Goal: Task Accomplishment & Management: Manage account settings

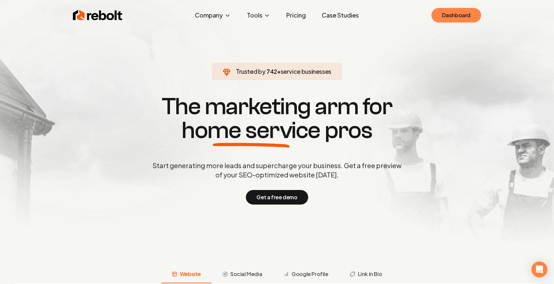
click at [443, 19] on link "Dashboard" at bounding box center [456, 15] width 50 height 15
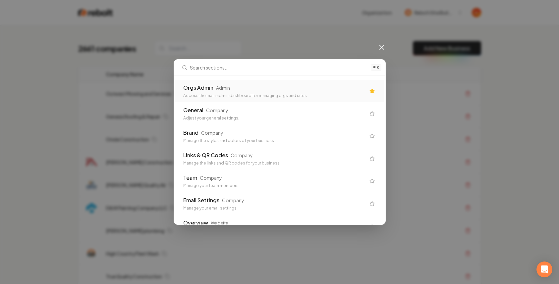
click at [269, 30] on div "⌘ K Orgs Admin Admin Access the main admin dashboard for managing orgs and site…" at bounding box center [279, 142] width 559 height 284
click at [389, 45] on div "⌘ K Orgs Admin Admin Access the main admin dashboard for managing orgs and site…" at bounding box center [279, 142] width 559 height 284
click at [380, 47] on icon at bounding box center [382, 47] width 8 height 8
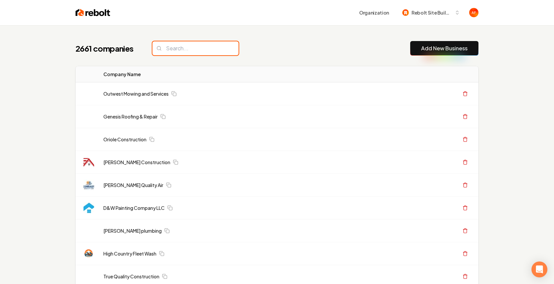
click at [203, 50] on input "search" at bounding box center [195, 48] width 86 height 14
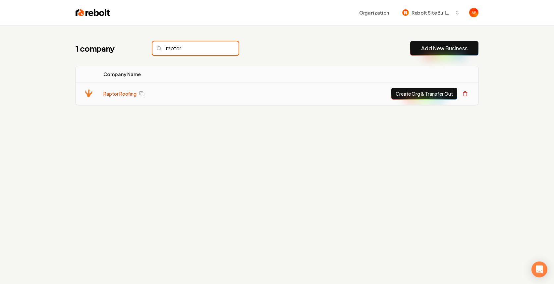
type input "raptor"
click at [114, 95] on link "Raptor Roofing" at bounding box center [119, 93] width 33 height 7
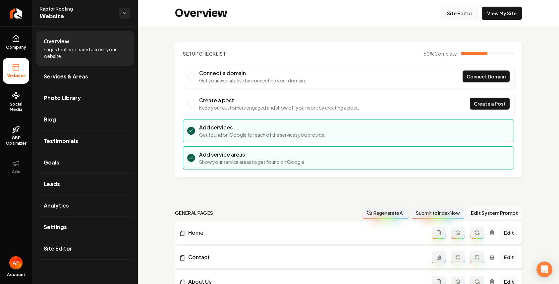
click at [458, 10] on link "Site Editor" at bounding box center [459, 13] width 36 height 13
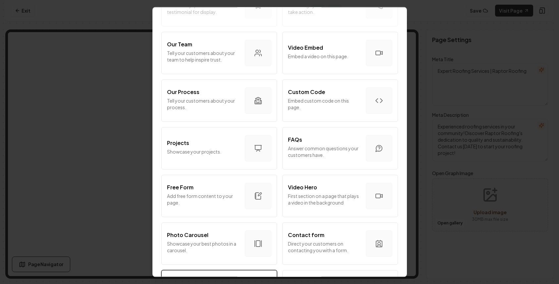
scroll to position [355, 0]
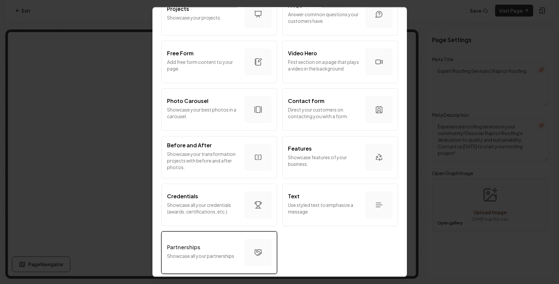
click at [203, 243] on div "Partnerships" at bounding box center [203, 247] width 73 height 8
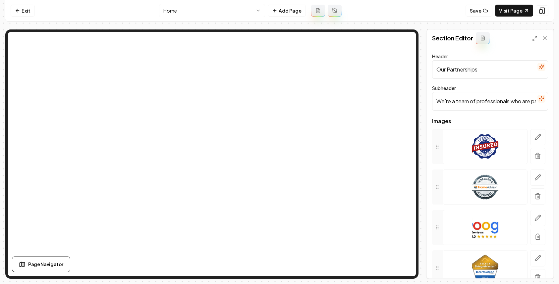
click at [467, 74] on input "Our Partnerships" at bounding box center [490, 69] width 116 height 19
click at [465, 70] on input "Brands we service" at bounding box center [490, 69] width 116 height 19
click at [458, 68] on input "Brands we Service" at bounding box center [490, 69] width 116 height 19
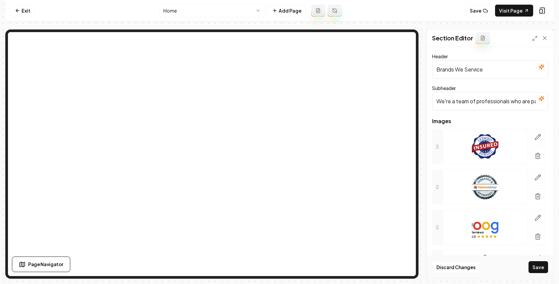
click at [475, 66] on input "Brands We Service" at bounding box center [490, 69] width 116 height 19
click at [475, 68] on input "Brands We Service" at bounding box center [490, 69] width 116 height 19
type input "Brands We Trust"
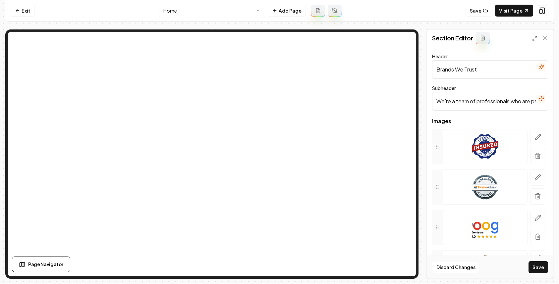
click at [487, 97] on input "We're a team of professionals who are passionate about what we do." at bounding box center [490, 101] width 116 height 19
click at [535, 136] on icon "button" at bounding box center [537, 137] width 7 height 7
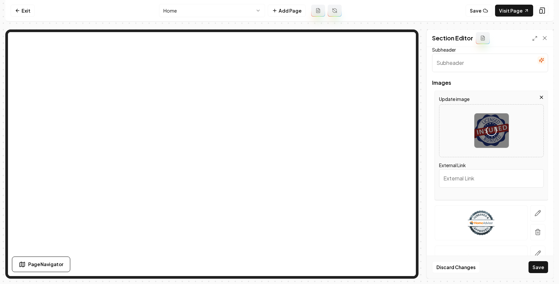
scroll to position [129, 0]
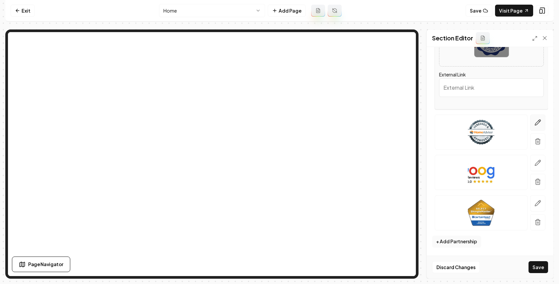
click at [534, 119] on icon "button" at bounding box center [537, 122] width 7 height 7
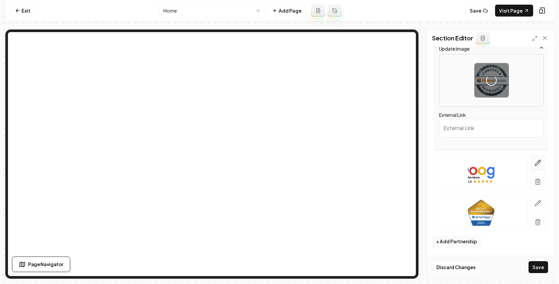
click at [537, 162] on button "button" at bounding box center [537, 163] width 15 height 16
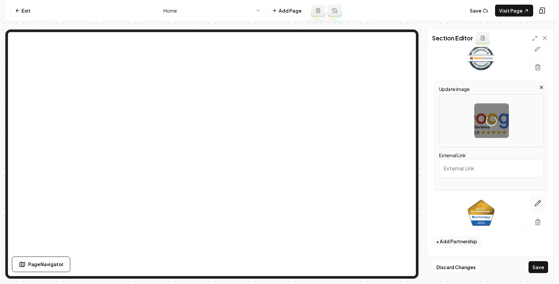
click at [534, 205] on icon "button" at bounding box center [537, 203] width 7 height 7
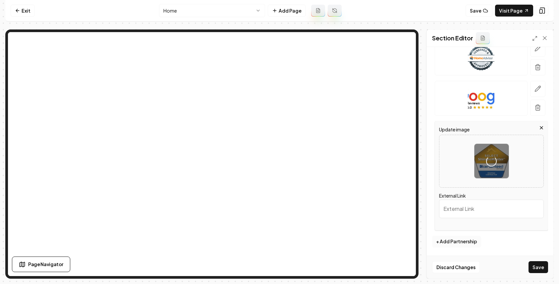
click at [459, 242] on button "+ Add Partnership" at bounding box center [456, 242] width 49 height 12
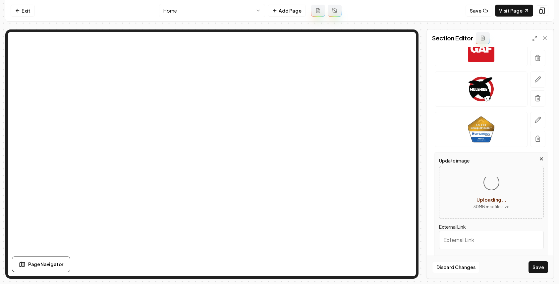
scroll to position [170, 0]
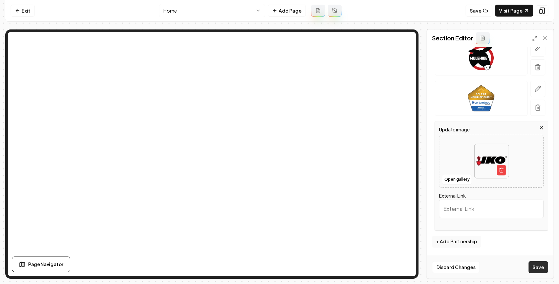
click at [539, 268] on button "Save" at bounding box center [538, 267] width 20 height 12
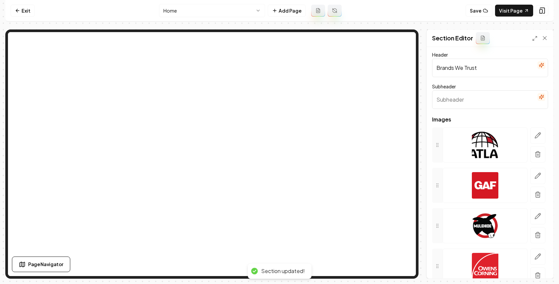
scroll to position [0, 0]
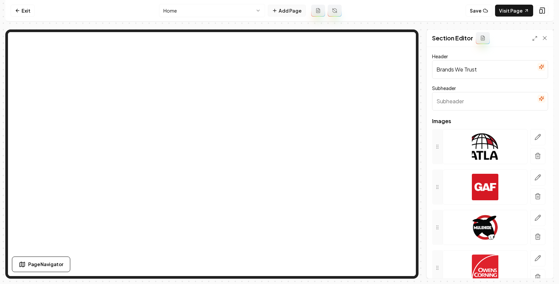
click at [280, 10] on button "Add Page" at bounding box center [287, 11] width 38 height 12
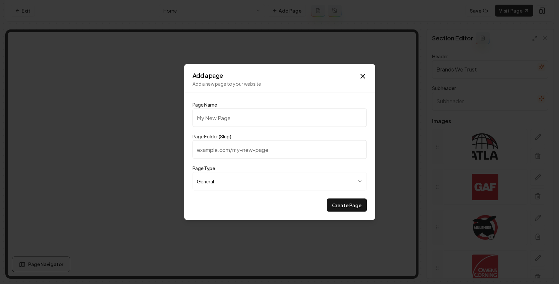
type input "P"
type input "p"
type input "Pr"
type input "pr"
type input "Pri"
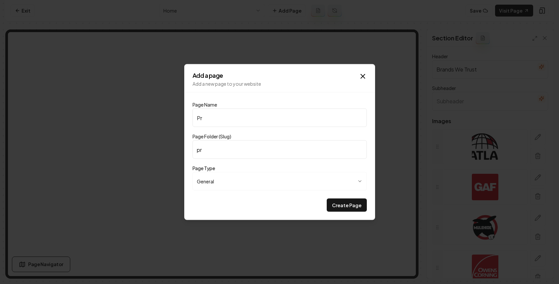
type input "pri"
type input "Priv"
type input "priv"
type input "Privc"
type input "privc"
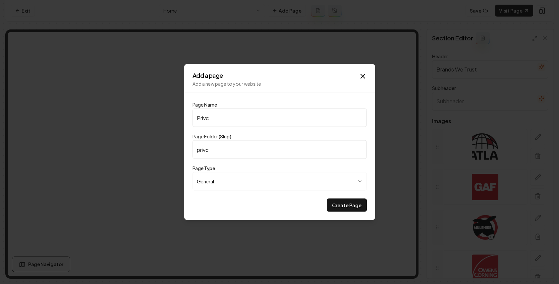
type input "Priv"
type input "priv"
type input "Pri"
type input "pri"
type input "Pr"
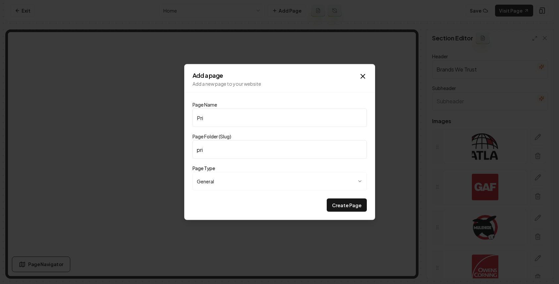
type input "pr"
type input "Pri"
type input "pri"
type input "Pric"
type input "pric"
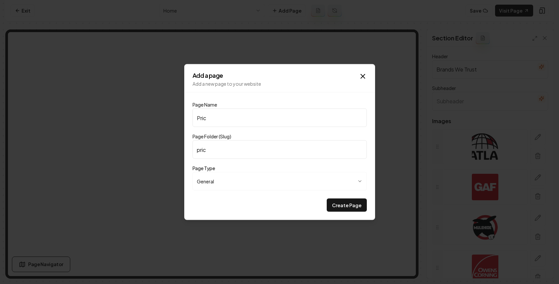
type input "Prici"
type input "prici"
type input "Pricin"
type input "pricin"
type input "Pricing"
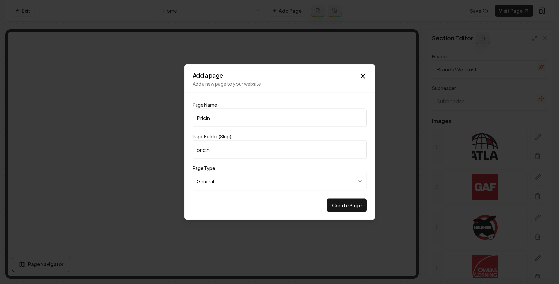
type input "pricing"
type input "Pricing"
click at [349, 203] on button "Create Page" at bounding box center [347, 205] width 40 height 13
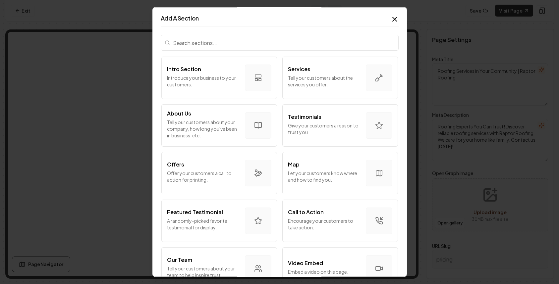
scroll to position [142, 0]
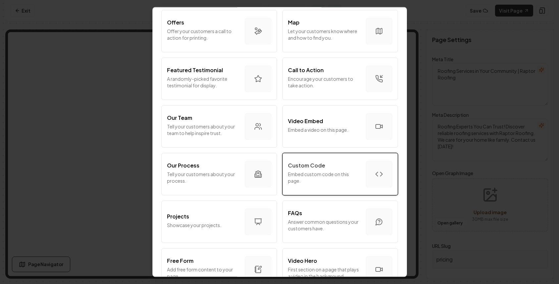
click at [340, 174] on p "Embed custom code on this page." at bounding box center [324, 177] width 73 height 13
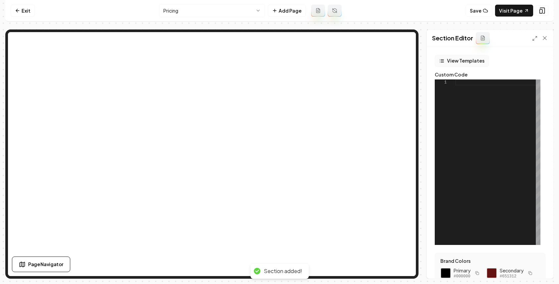
click at [451, 57] on button "View Templates" at bounding box center [461, 61] width 54 height 12
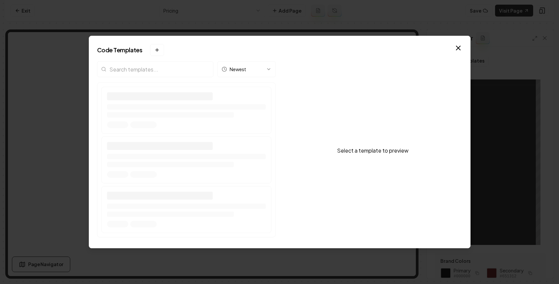
click at [147, 68] on div "Newest" at bounding box center [186, 150] width 178 height 179
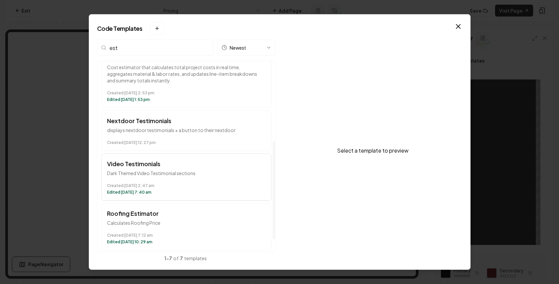
scroll to position [181, 0]
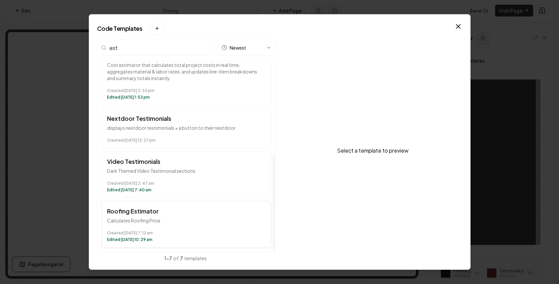
type input "est"
click at [177, 215] on h3 "Roofing Estimator" at bounding box center [186, 211] width 159 height 9
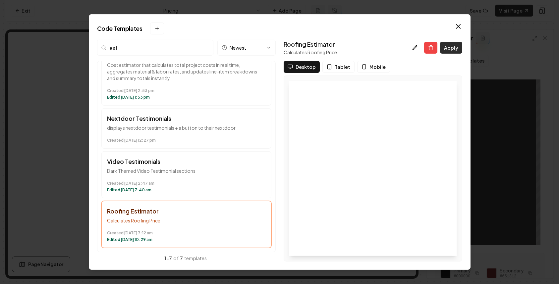
click at [455, 53] on button "Apply" at bounding box center [451, 48] width 22 height 12
type textarea "*********"
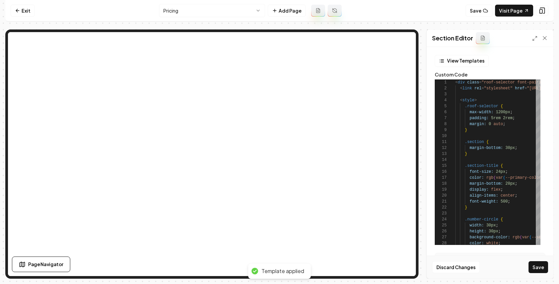
click at [537, 262] on button "Save" at bounding box center [538, 267] width 20 height 12
click at [199, 18] on nav "Exit Pricing Add Page Save Visit Page" at bounding box center [279, 11] width 548 height 22
click at [200, 15] on html "Computer Required This feature is only available on a computer. Please switch t…" at bounding box center [279, 142] width 559 height 284
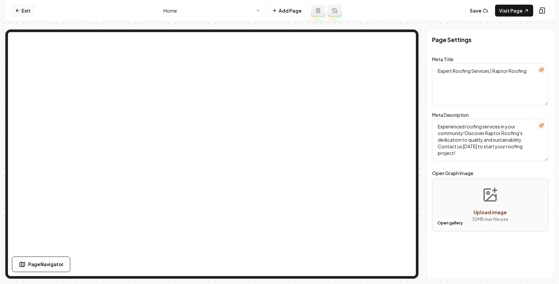
click at [22, 13] on link "Exit" at bounding box center [23, 11] width 24 height 12
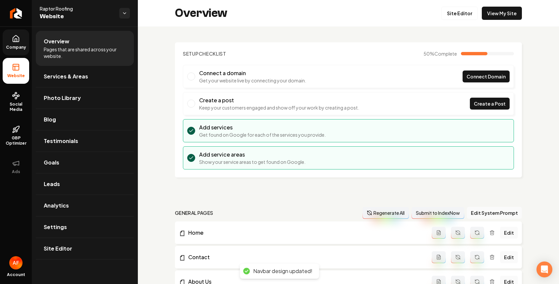
click at [18, 49] on span "Company" at bounding box center [15, 47] width 25 height 5
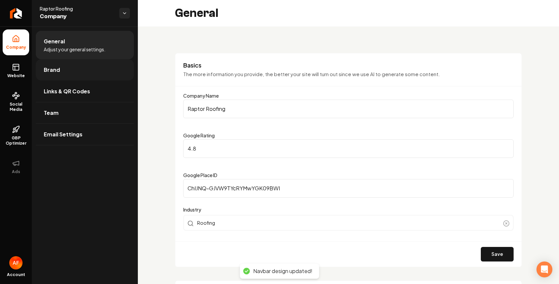
click at [72, 76] on link "Brand" at bounding box center [85, 69] width 98 height 21
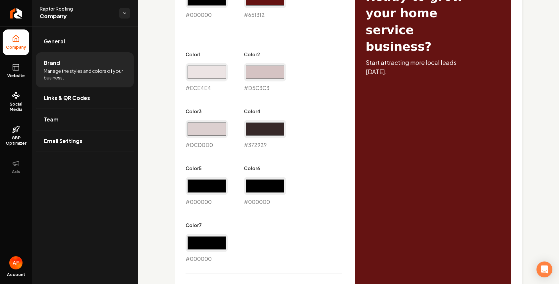
scroll to position [360, 0]
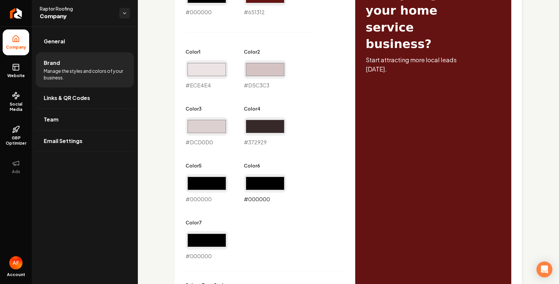
click at [261, 177] on input "#000000" at bounding box center [265, 183] width 42 height 19
type input "#651313"
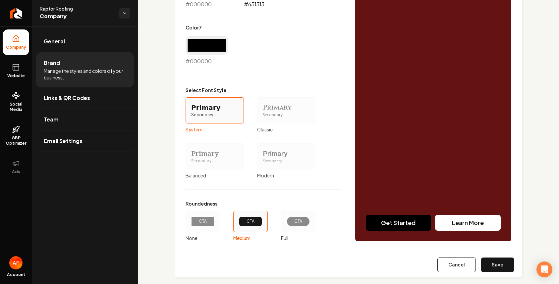
scroll to position [556, 0]
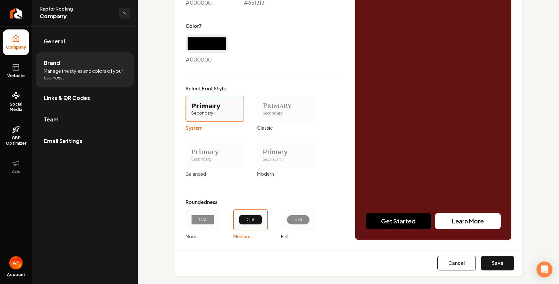
click at [297, 220] on div "CTA" at bounding box center [298, 219] width 12 height 5
click at [286, 220] on button "CTA Full" at bounding box center [282, 219] width 5 height 5
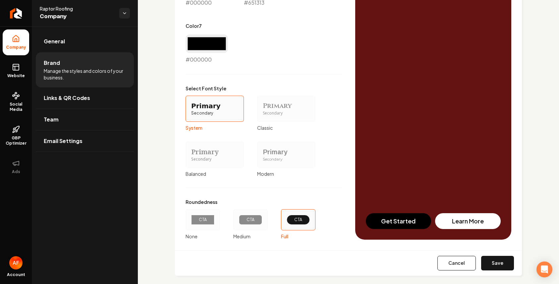
click at [487, 261] on button "Save" at bounding box center [497, 263] width 33 height 15
type input "#ece4e4"
type input "#d5c3c3"
type input "#dcd0d0"
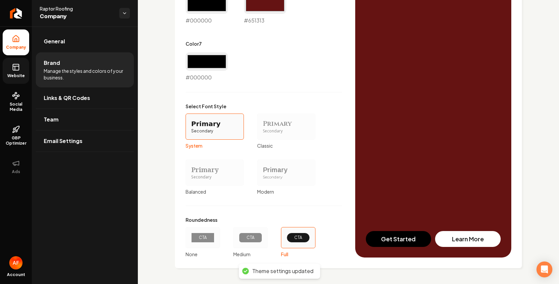
click at [12, 74] on span "Website" at bounding box center [16, 75] width 23 height 5
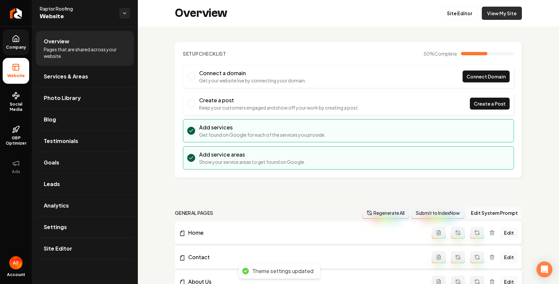
click at [492, 15] on link "View My Site" at bounding box center [501, 13] width 40 height 13
click at [442, 11] on link "Site Editor" at bounding box center [459, 13] width 36 height 13
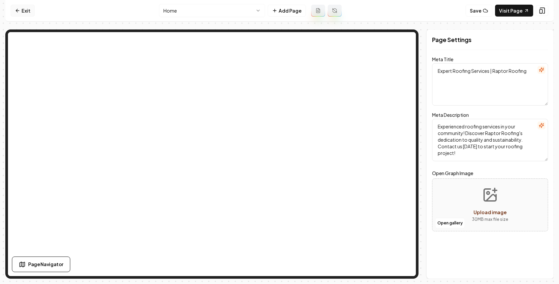
click at [18, 15] on link "Exit" at bounding box center [23, 11] width 24 height 12
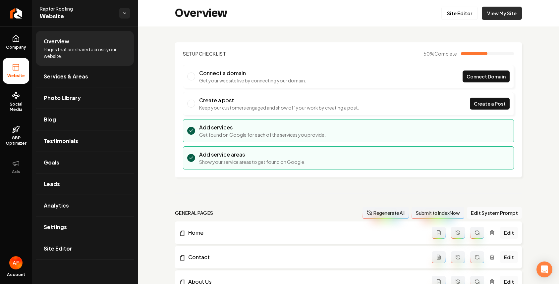
click at [507, 8] on link "View My Site" at bounding box center [501, 13] width 40 height 13
click at [12, 10] on icon "Return to dashboard" at bounding box center [16, 13] width 11 height 11
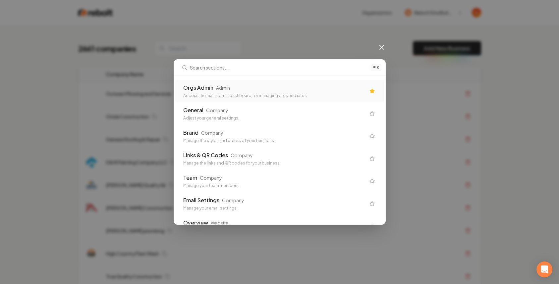
click at [203, 80] on div "Orgs Admin Admin Access the main admin dashboard for managing orgs and sites" at bounding box center [279, 91] width 209 height 23
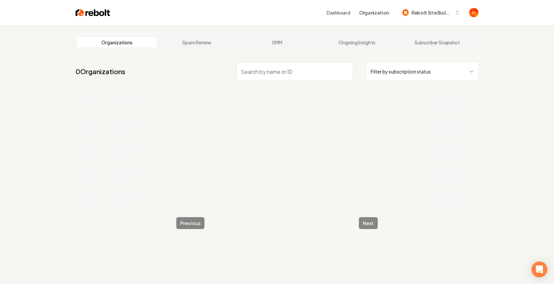
click at [252, 67] on input "search" at bounding box center [294, 71] width 117 height 19
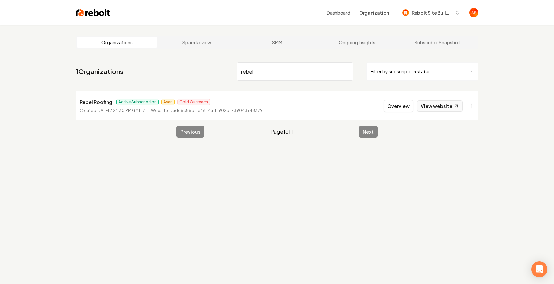
click at [429, 106] on link "View website" at bounding box center [439, 105] width 45 height 11
click at [252, 67] on input "rebel" at bounding box center [294, 71] width 117 height 19
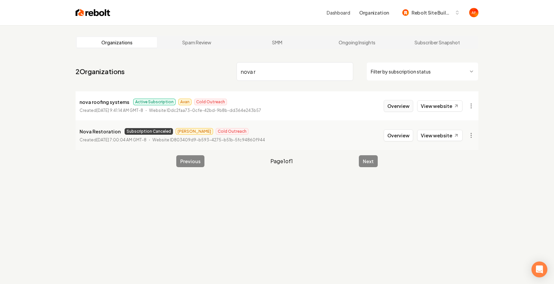
type input "nova r"
click at [409, 107] on button "Overview" at bounding box center [397, 106] width 29 height 12
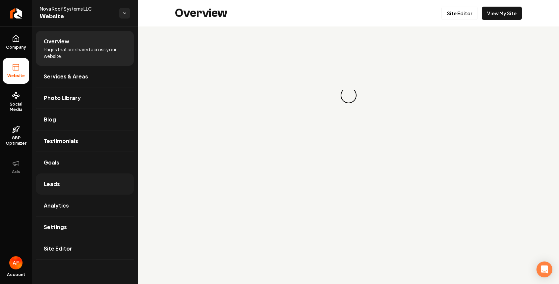
click at [64, 176] on link "Leads" at bounding box center [85, 184] width 98 height 21
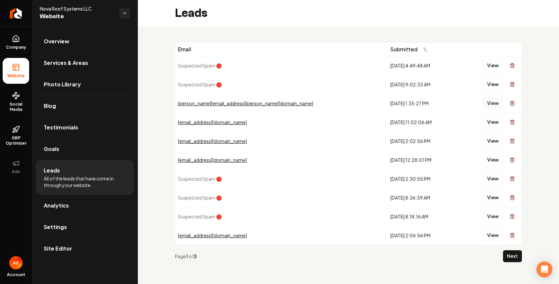
click at [493, 106] on button "View" at bounding box center [492, 103] width 20 height 12
click at [27, 39] on link "Company" at bounding box center [16, 42] width 26 height 26
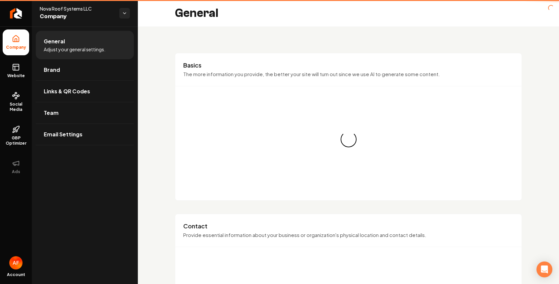
click at [26, 40] on li "Company" at bounding box center [16, 42] width 26 height 26
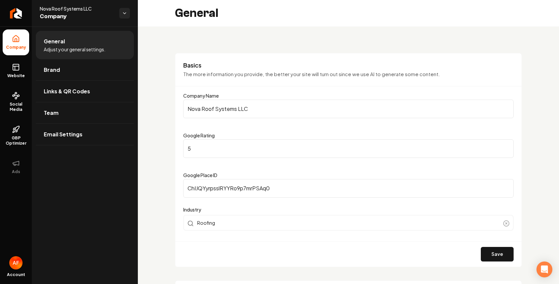
drag, startPoint x: 12, startPoint y: 70, endPoint x: 31, endPoint y: 66, distance: 20.2
click at [12, 70] on icon at bounding box center [16, 67] width 8 height 8
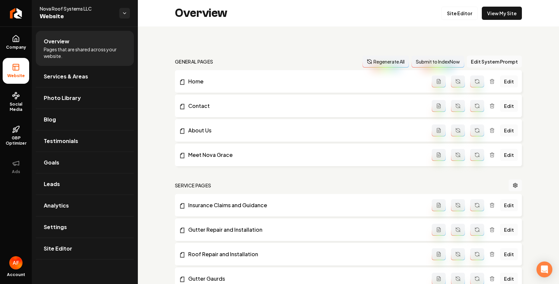
click at [455, 4] on div "Overview Site Editor View My Site" at bounding box center [348, 13] width 421 height 26
click at [454, 10] on link "Site Editor" at bounding box center [459, 13] width 36 height 13
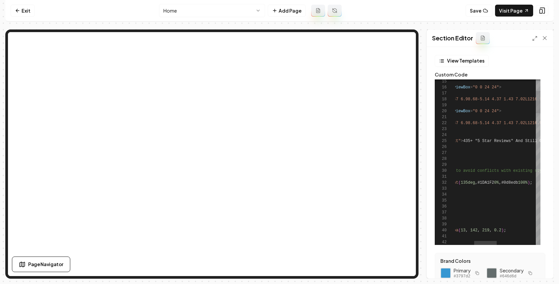
scroll to position [24, 84]
type textarea "**********"
click at [540, 264] on button "Save" at bounding box center [538, 267] width 20 height 12
click at [512, 13] on link "Visit Page" at bounding box center [514, 11] width 38 height 12
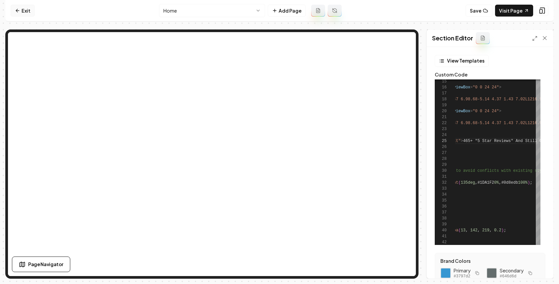
click at [21, 15] on link "Exit" at bounding box center [23, 11] width 24 height 12
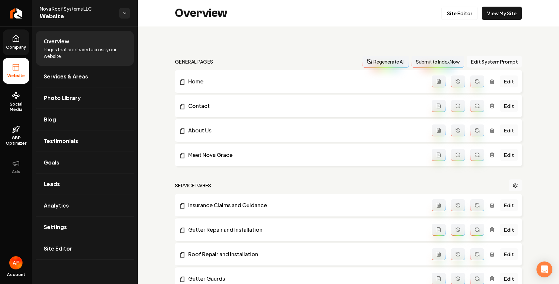
click at [13, 38] on icon at bounding box center [16, 38] width 6 height 6
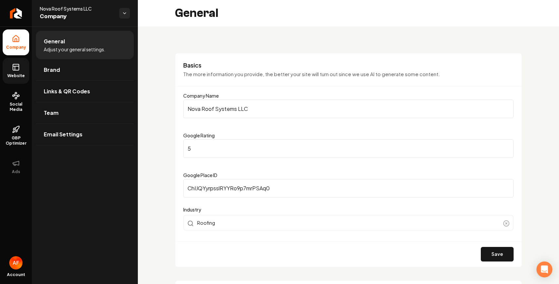
click at [25, 72] on link "Website" at bounding box center [16, 71] width 26 height 26
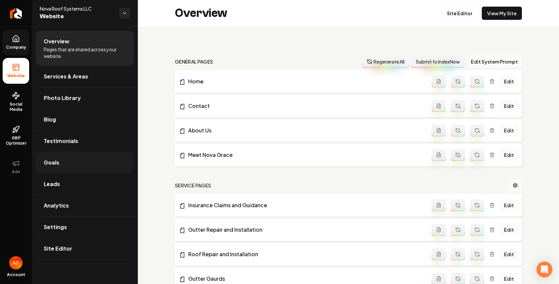
click at [76, 161] on link "Goals" at bounding box center [85, 162] width 98 height 21
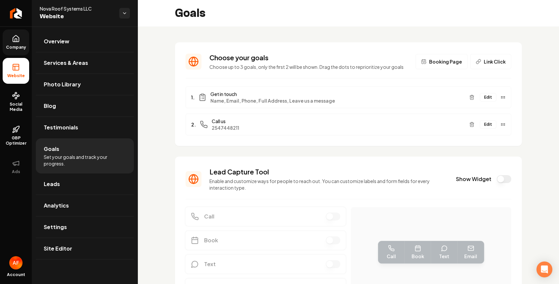
click at [498, 182] on button "Show Widget" at bounding box center [503, 179] width 15 height 8
click at [497, 182] on button "Show Widget" at bounding box center [503, 179] width 15 height 8
click at [498, 178] on button "Show Widget" at bounding box center [503, 179] width 15 height 8
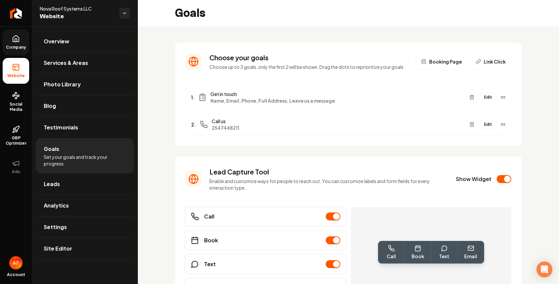
click at [15, 56] on ul "Company Website Social Media GBP Optimizer Ads" at bounding box center [16, 104] width 32 height 156
click at [20, 49] on span "Company" at bounding box center [15, 47] width 25 height 5
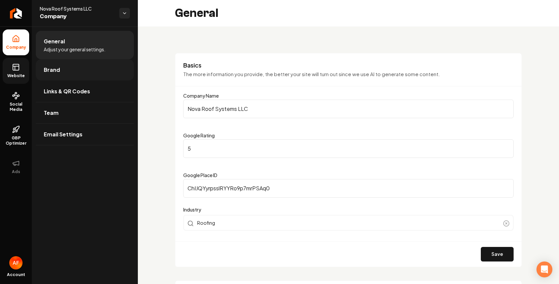
click at [59, 66] on link "Brand" at bounding box center [85, 69] width 98 height 21
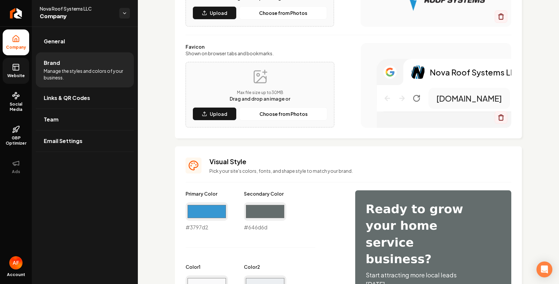
scroll to position [325, 0]
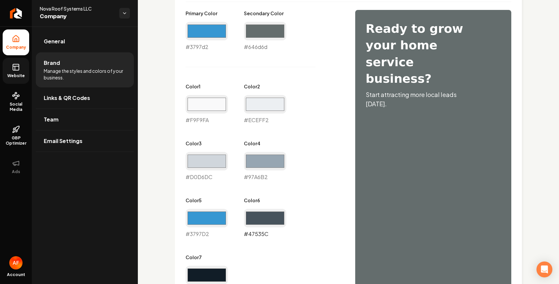
click at [279, 218] on input "#47535c" at bounding box center [265, 218] width 42 height 19
type input "#000000"
click at [313, 96] on div "Primary Color #3797d2 #3797d2 Secondary Color #646d6d #646d6d Color 1 #f9f9fa #…" at bounding box center [263, 152] width 156 height 285
click at [260, 35] on input "#646d6d" at bounding box center [265, 31] width 42 height 19
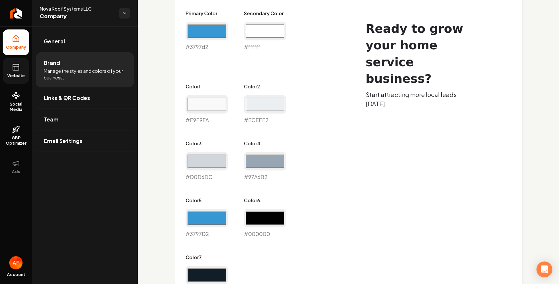
type input "#ffffff"
click at [316, 32] on div "Primary Color #3797d2 #3797d2 Secondary Color #ffffff #ffffff Color 1 #f9f9fa #…" at bounding box center [263, 152] width 156 height 285
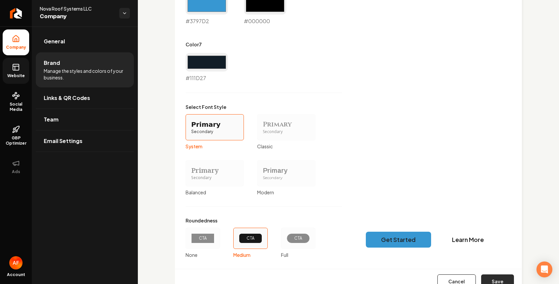
scroll to position [564, 0]
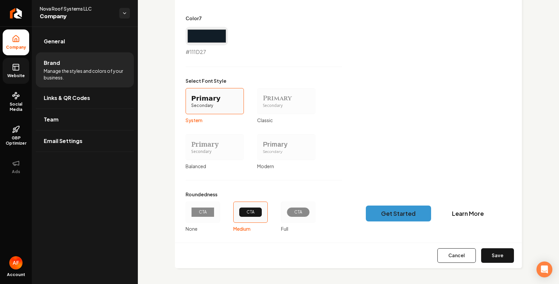
drag, startPoint x: 488, startPoint y: 252, endPoint x: 487, endPoint y: 238, distance: 14.7
click at [488, 252] on button "Save" at bounding box center [497, 255] width 33 height 15
type input "#f9f9fa"
type input "#eceff2"
type input "#d0d6dc"
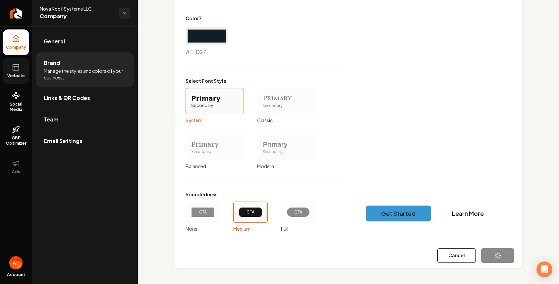
type input "#97a6b2"
type input "#3797d2"
type input "#111d27"
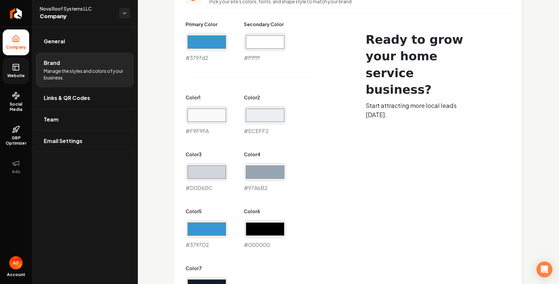
scroll to position [314, 0]
click at [278, 44] on input "#ffffff" at bounding box center [265, 42] width 42 height 19
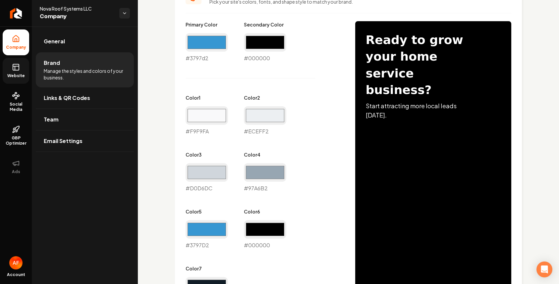
type input "#000000"
click at [340, 36] on div "Primary Color #3797d2 #3797d2 Secondary Color #000000 #000000 Color 1 #f9f9fa #…" at bounding box center [348, 251] width 326 height 461
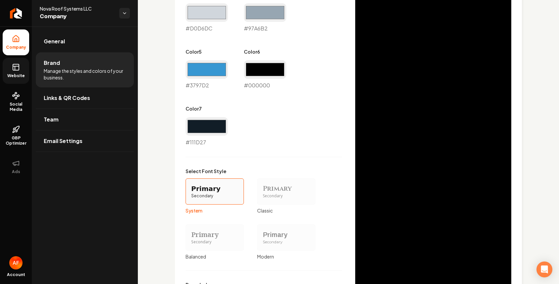
scroll to position [564, 0]
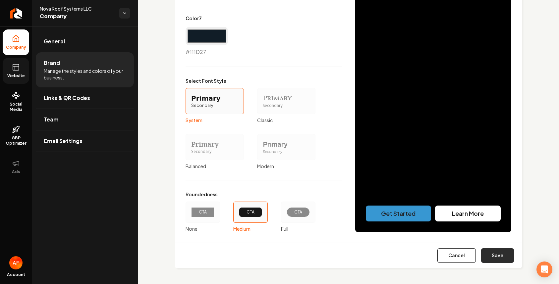
click at [482, 250] on button "Save" at bounding box center [497, 255] width 33 height 15
type input "#f9f9fa"
type input "#eceff2"
type input "#d0d6dc"
type input "#97a6b2"
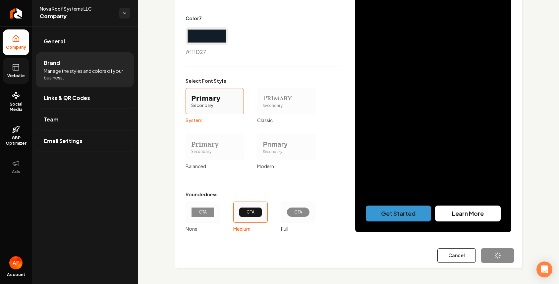
type input "#3797d2"
type input "#111d27"
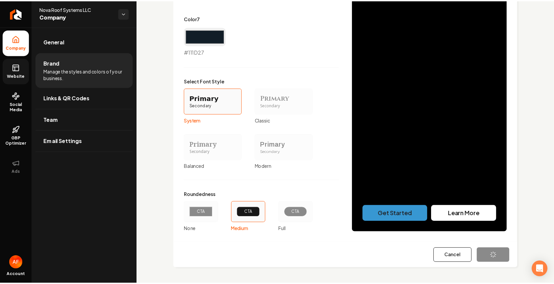
scroll to position [538, 0]
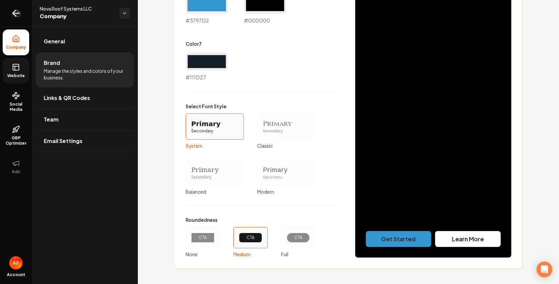
click at [18, 14] on icon "Return to dashboard" at bounding box center [16, 13] width 11 height 11
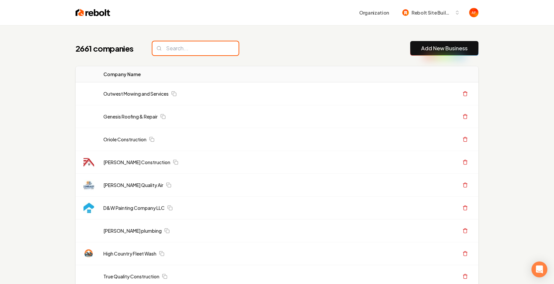
click at [178, 50] on input "search" at bounding box center [195, 48] width 86 height 14
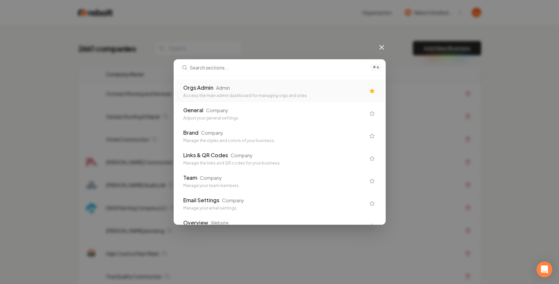
click at [245, 85] on div "Orgs Admin Admin" at bounding box center [274, 88] width 182 height 8
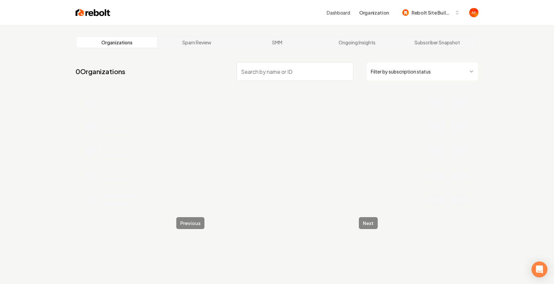
click at [293, 79] on input "search" at bounding box center [294, 71] width 117 height 19
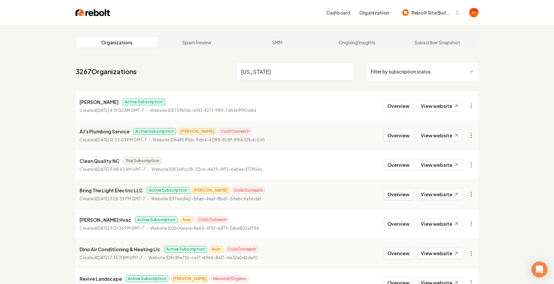
type input "[US_STATE]"
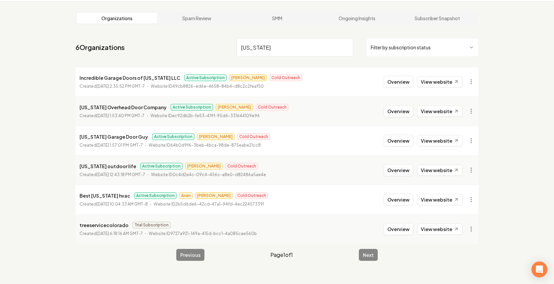
scroll to position [25, 0]
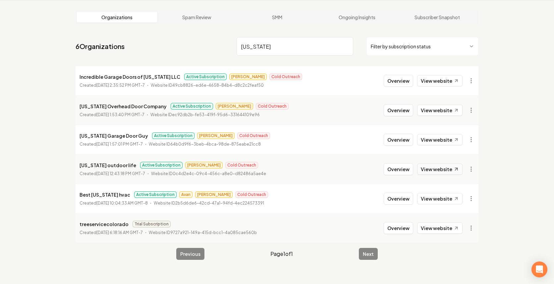
click at [445, 165] on link "View website" at bounding box center [439, 169] width 45 height 11
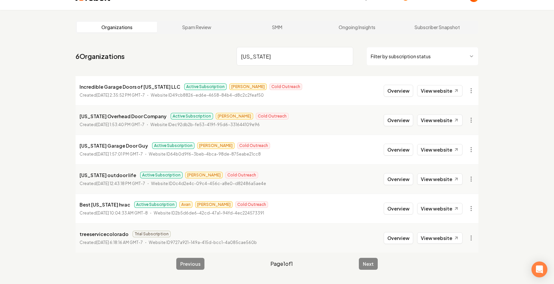
scroll to position [0, 0]
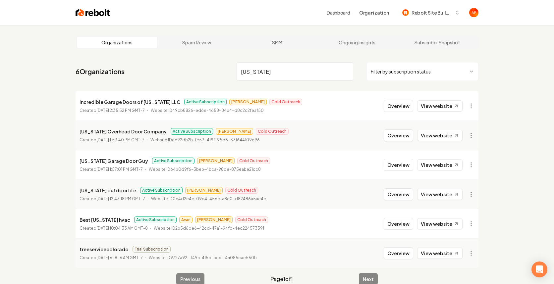
click at [82, 20] on div "Dashboard Organization Rebolt Site Builder" at bounding box center [277, 12] width 424 height 25
click at [87, 15] on img at bounding box center [93, 12] width 35 height 9
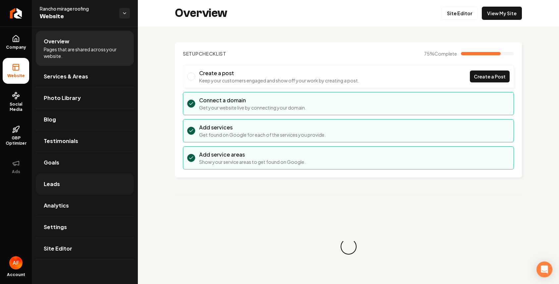
click at [63, 183] on link "Leads" at bounding box center [85, 184] width 98 height 21
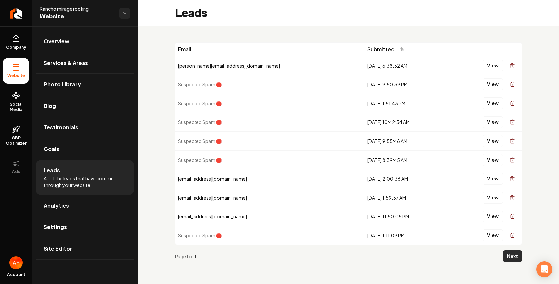
click at [510, 255] on button "Next" at bounding box center [512, 256] width 19 height 12
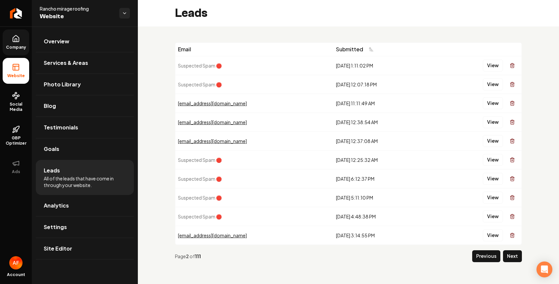
click at [3, 37] on link "Company" at bounding box center [16, 42] width 26 height 26
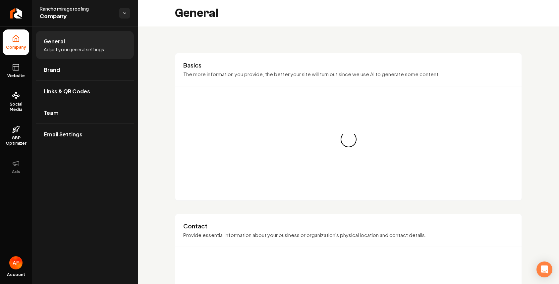
click at [12, 41] on icon at bounding box center [16, 39] width 8 height 8
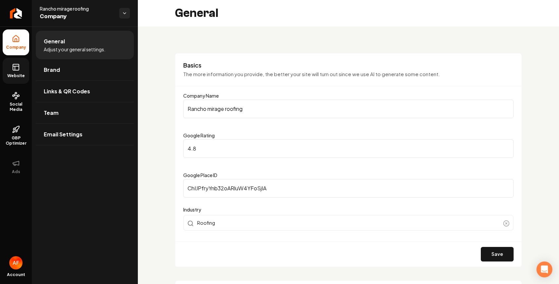
drag, startPoint x: 22, startPoint y: 72, endPoint x: 25, endPoint y: 70, distance: 4.3
click at [22, 72] on link "Website" at bounding box center [16, 71] width 26 height 26
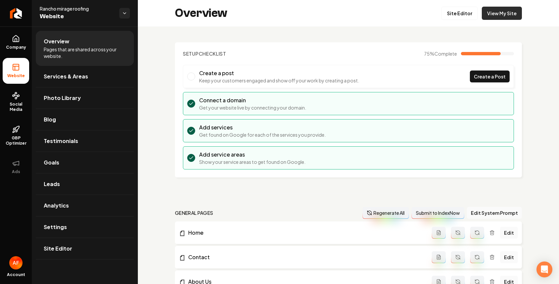
click at [481, 10] on link "View My Site" at bounding box center [501, 13] width 40 height 13
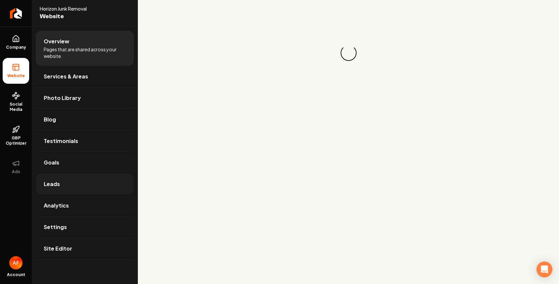
click at [81, 184] on link "Leads" at bounding box center [85, 184] width 98 height 21
